Goal: Check status: Check status

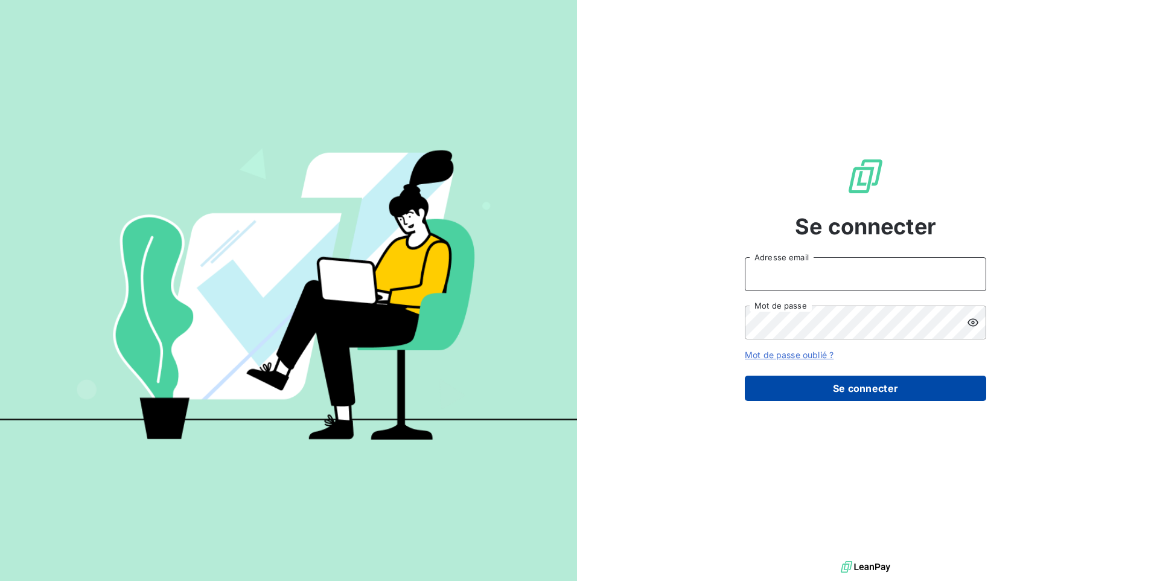
type input "[EMAIL_ADDRESS][DOMAIN_NAME]"
click at [879, 389] on button "Se connecter" at bounding box center [866, 388] width 242 height 25
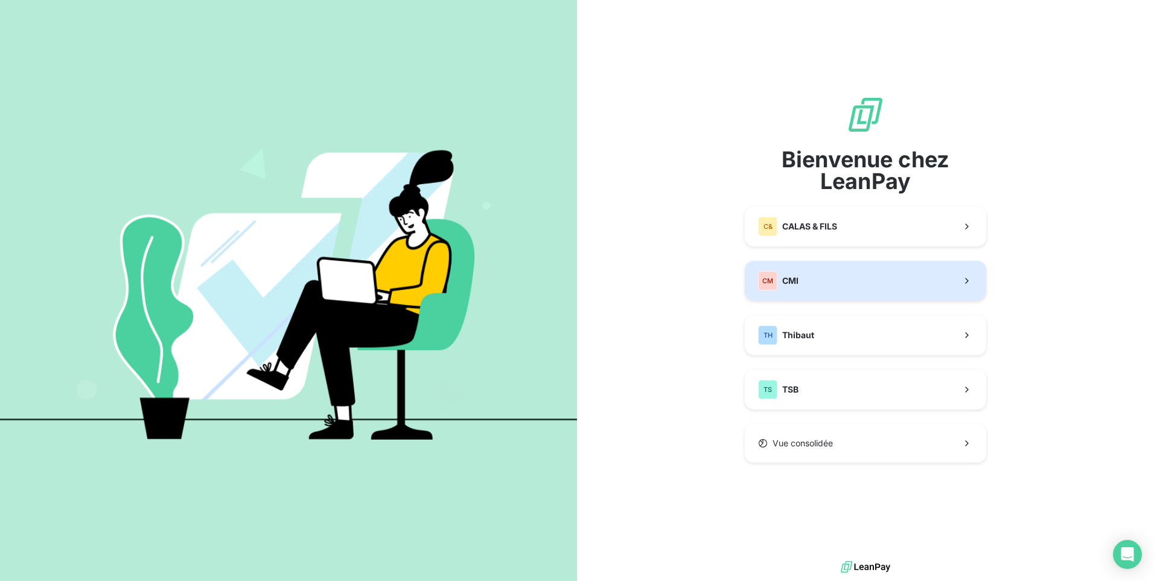
click at [788, 275] on span "CMI" at bounding box center [790, 281] width 16 height 12
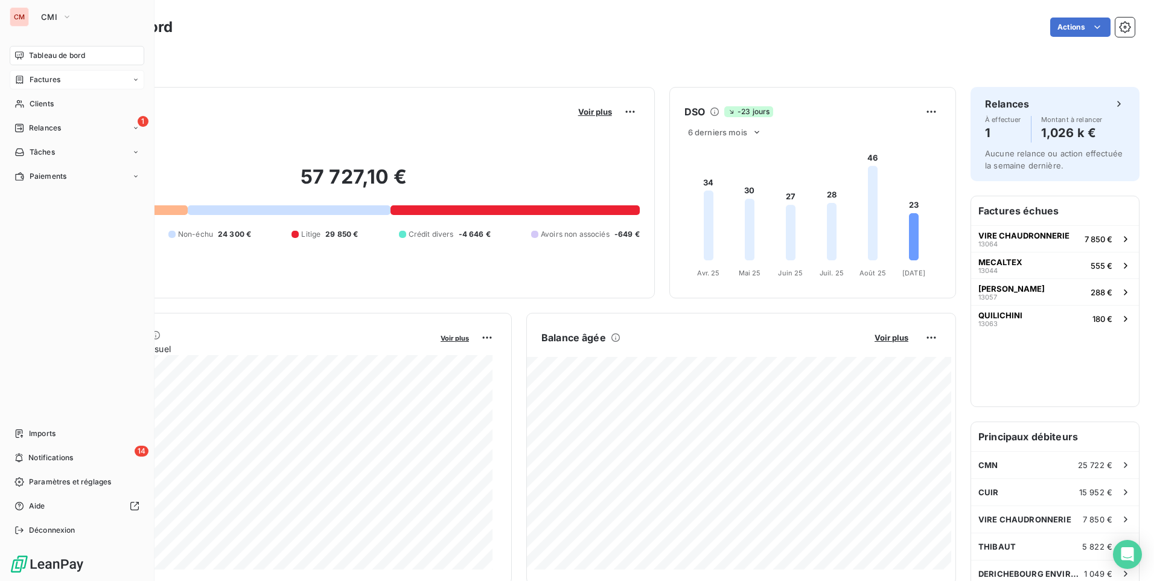
click at [41, 78] on span "Factures" at bounding box center [45, 79] width 31 height 11
click at [53, 98] on span "Factures" at bounding box center [44, 103] width 31 height 11
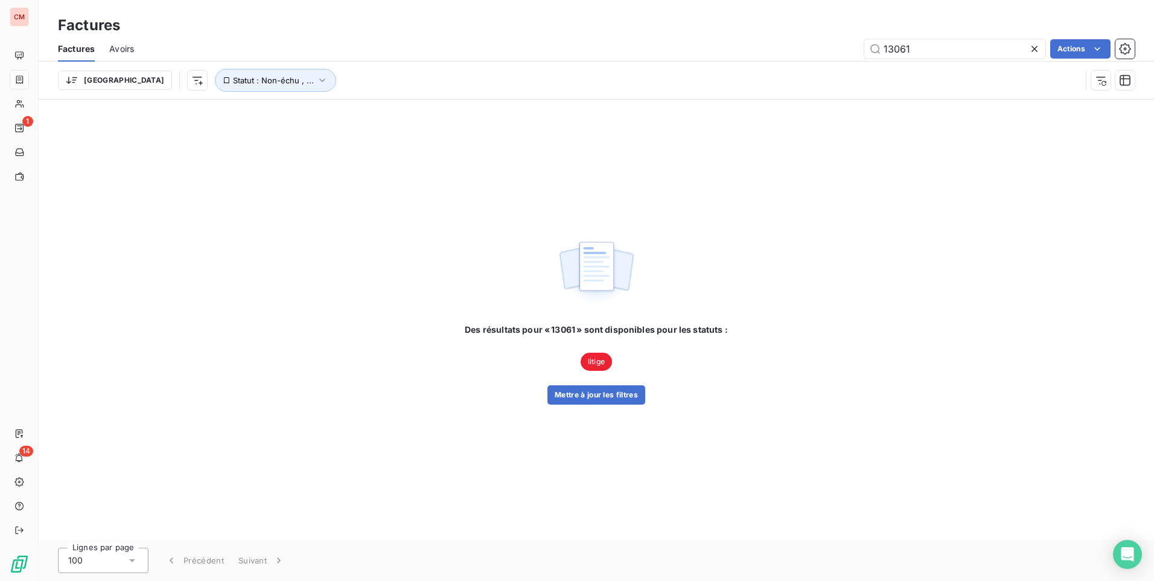
type input "13061"
click at [587, 357] on span "litige" at bounding box center [596, 362] width 31 height 18
click at [612, 396] on button "Mettre à jour les filtres" at bounding box center [597, 394] width 98 height 19
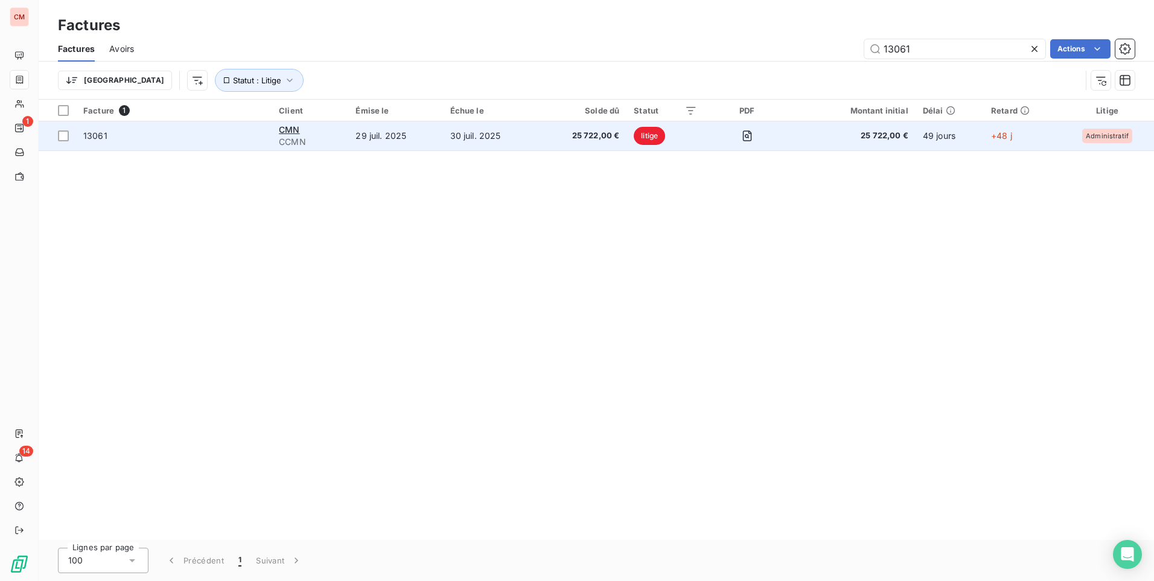
click at [649, 133] on span "litige" at bounding box center [649, 136] width 31 height 18
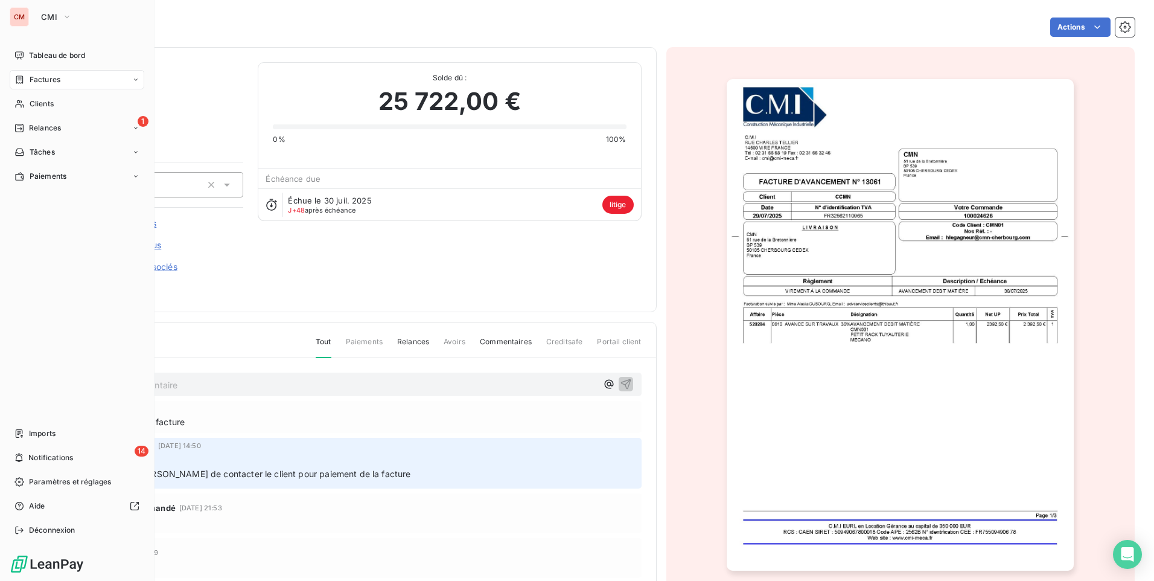
click at [59, 80] on span "Factures" at bounding box center [45, 79] width 31 height 11
click at [59, 101] on span "Factures" at bounding box center [44, 103] width 31 height 11
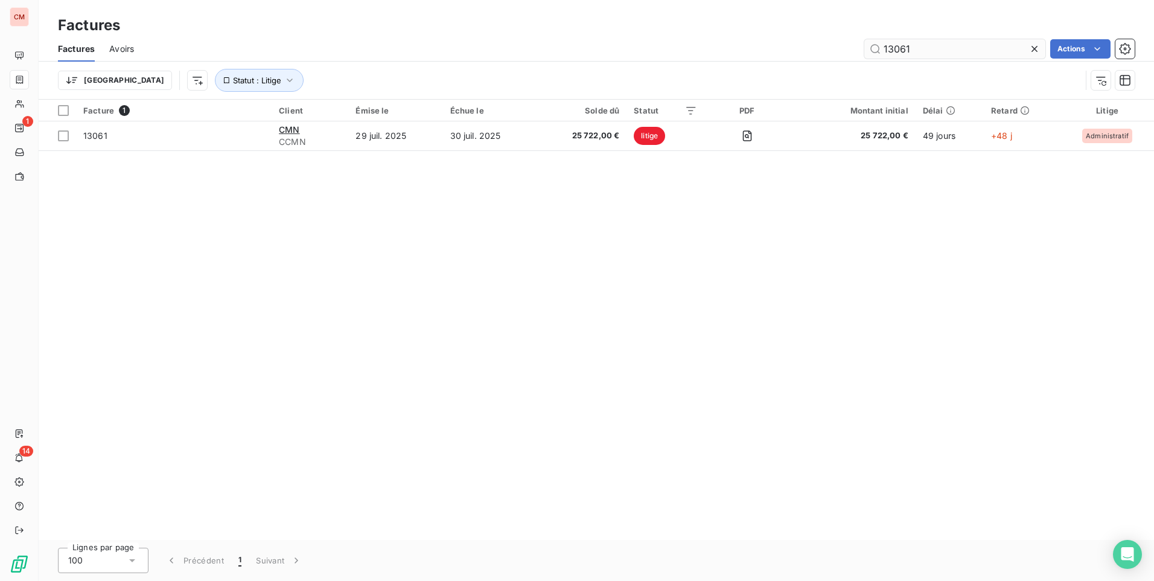
drag, startPoint x: 965, startPoint y: 51, endPoint x: 883, endPoint y: 50, distance: 82.7
click at [883, 50] on input "13061" at bounding box center [955, 48] width 181 height 19
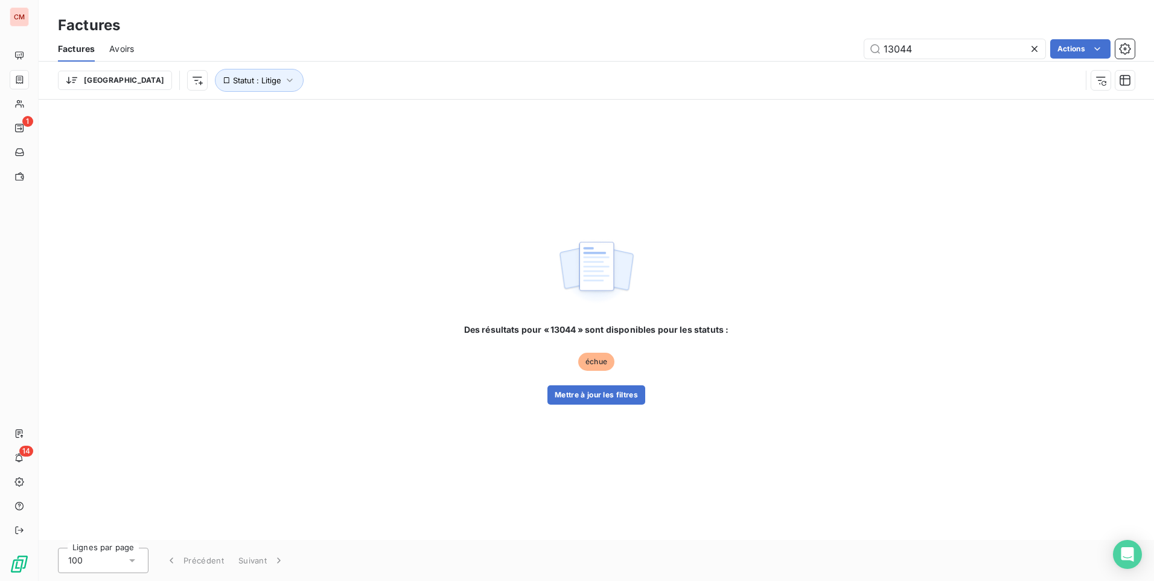
type input "13044"
click at [594, 359] on span "échue" at bounding box center [596, 362] width 36 height 18
click at [592, 394] on button "Mettre à jour les filtres" at bounding box center [597, 394] width 98 height 19
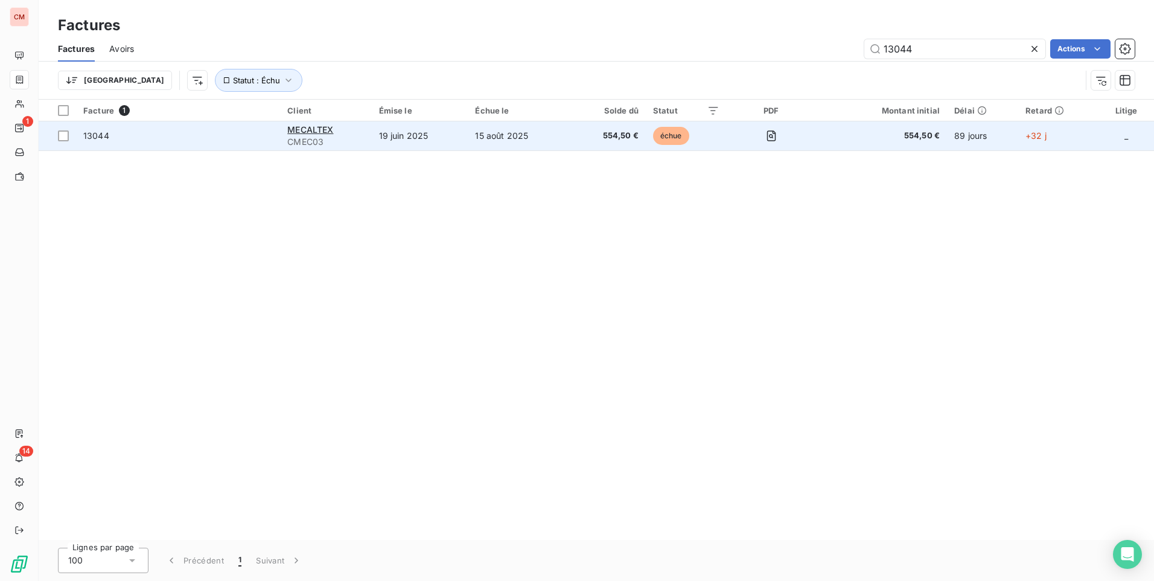
click at [671, 135] on span "échue" at bounding box center [671, 136] width 36 height 18
